Goal: Use online tool/utility: Utilize a website feature to perform a specific function

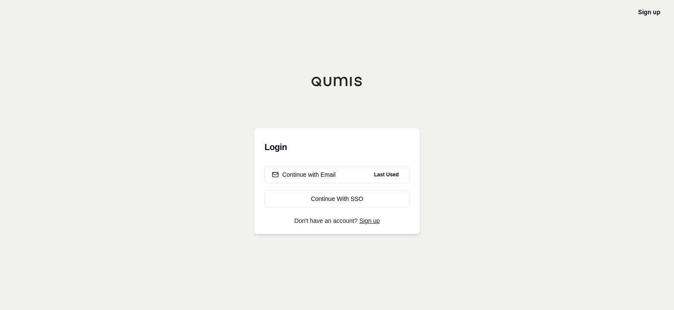
click at [323, 177] on div "Continue with Email" at bounding box center [304, 174] width 64 height 9
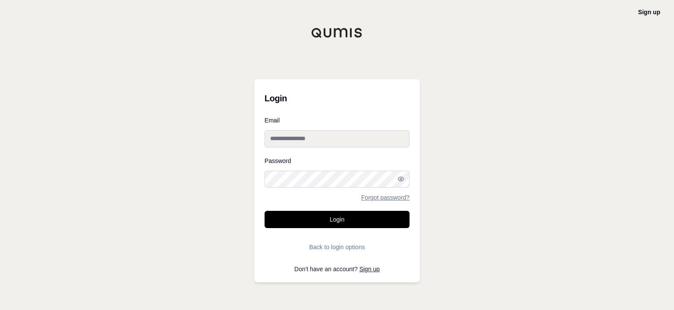
type input "**********"
click at [345, 216] on button "Login" at bounding box center [336, 219] width 145 height 17
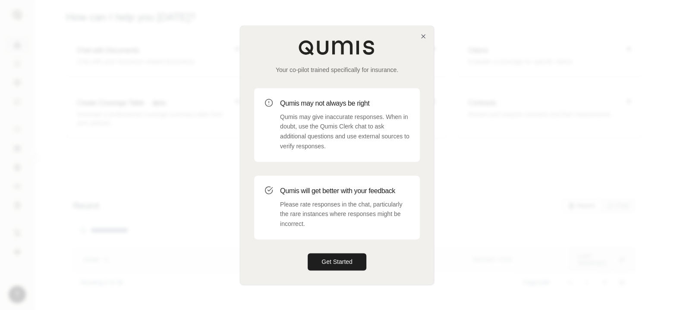
click at [340, 260] on button "Get Started" at bounding box center [337, 261] width 59 height 17
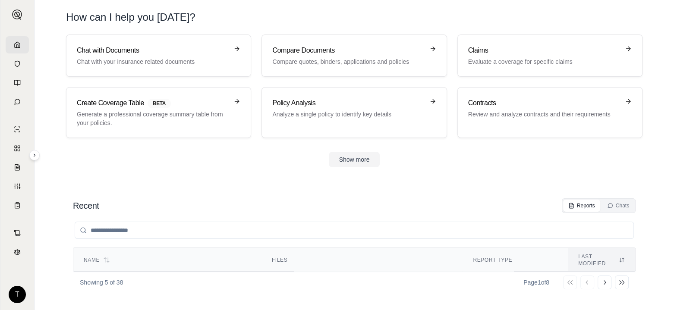
click at [358, 101] on h3 "Policy Analysis" at bounding box center [347, 103] width 151 height 10
click at [371, 51] on h3 "Compare Documents" at bounding box center [347, 50] width 151 height 10
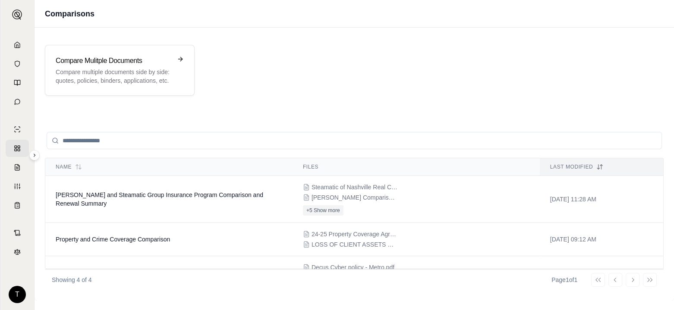
click at [169, 70] on p "Compare multiple documents side by side: quotes, policies, binders, application…" at bounding box center [114, 76] width 116 height 17
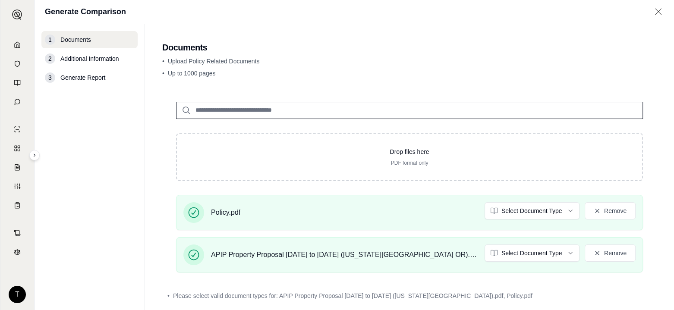
click at [565, 209] on html "T Generate Comparison 1 Documents 2 Additional Information 3 Generate Report Do…" at bounding box center [337, 155] width 674 height 310
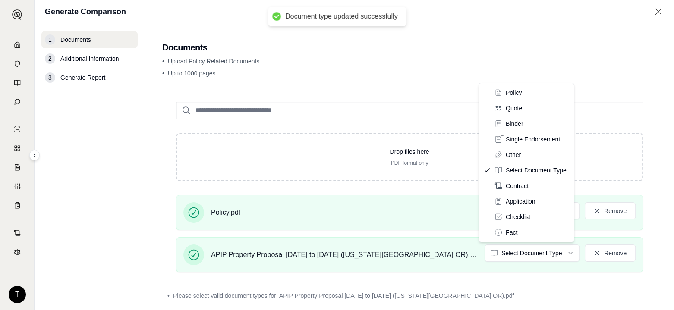
click at [564, 253] on html "Document type updated successfully T Generate Comparison 1 Documents 2 Addition…" at bounding box center [337, 155] width 674 height 310
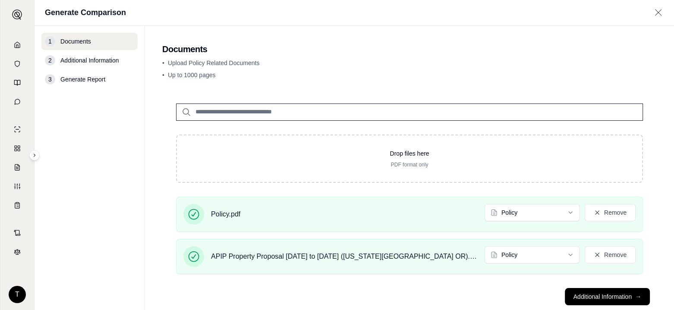
click at [610, 294] on button "Additional Information →" at bounding box center [607, 296] width 85 height 17
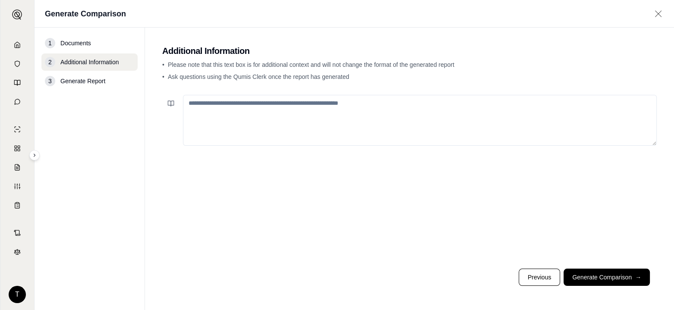
click at [203, 101] on textarea at bounding box center [420, 120] width 474 height 51
type textarea "**********"
click at [591, 278] on button "Generate Comparison →" at bounding box center [606, 277] width 86 height 17
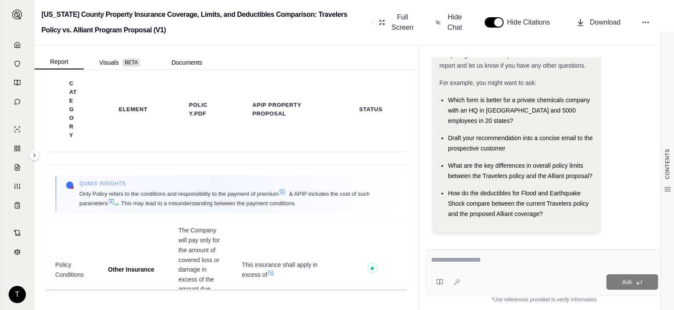
scroll to position [2286, 0]
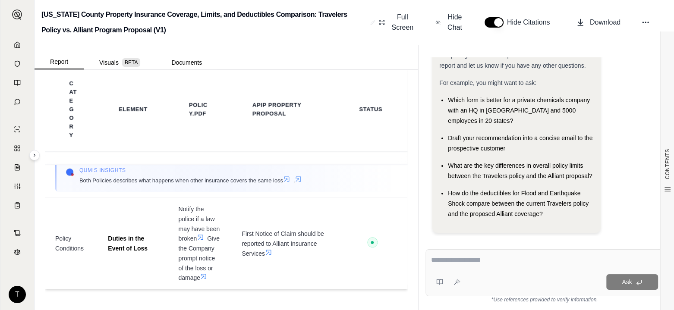
click at [407, 26] on span "Full Screen" at bounding box center [402, 22] width 25 height 21
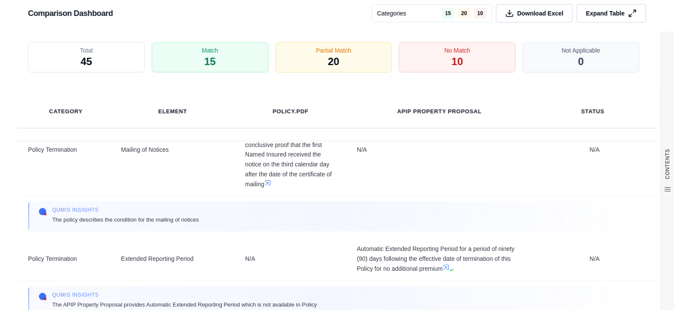
scroll to position [5540, 0]
click at [546, 13] on span "Download Excel" at bounding box center [540, 13] width 46 height 9
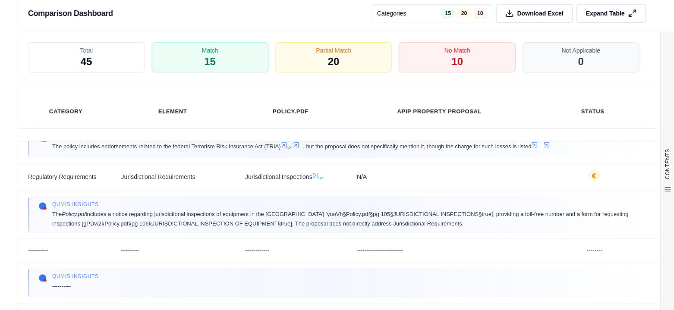
scroll to position [3383, 0]
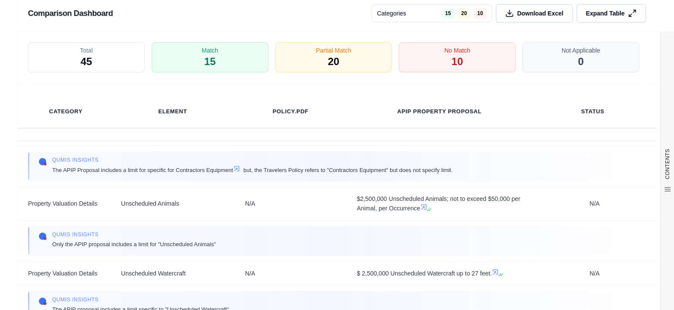
click at [628, 10] on icon at bounding box center [632, 13] width 9 height 9
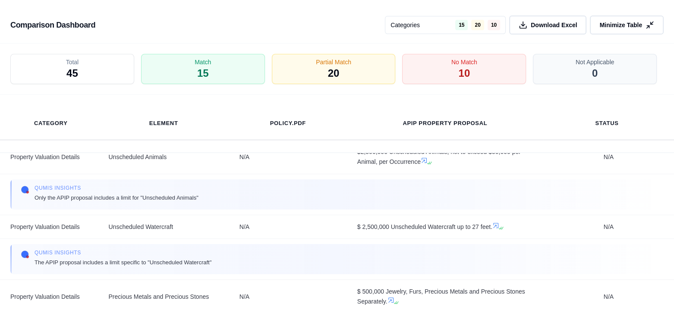
scroll to position [1354, 0]
click at [651, 26] on icon at bounding box center [649, 25] width 9 height 9
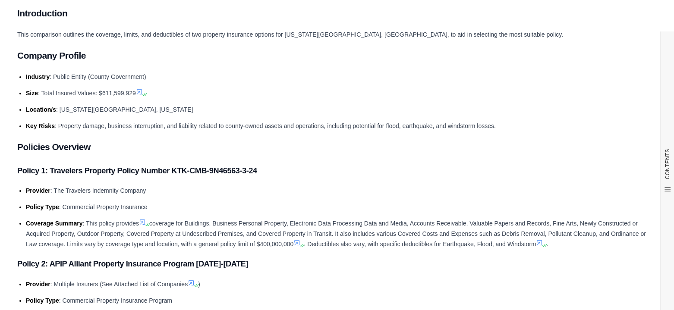
scroll to position [0, 0]
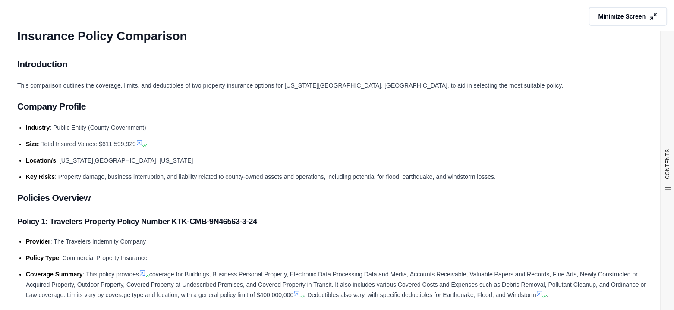
click at [612, 17] on span "Minimize Screen" at bounding box center [621, 16] width 47 height 9
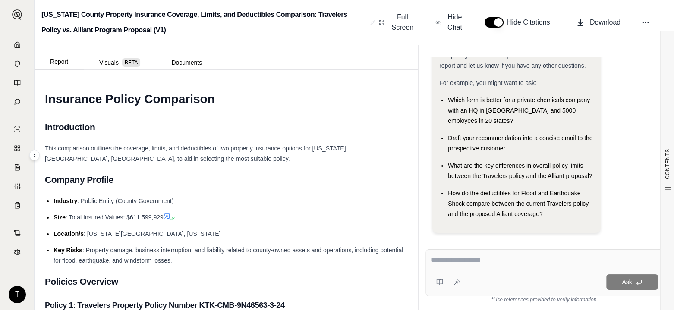
click at [601, 22] on span "Download" at bounding box center [605, 22] width 31 height 10
